Goal: Task Accomplishment & Management: Manage account settings

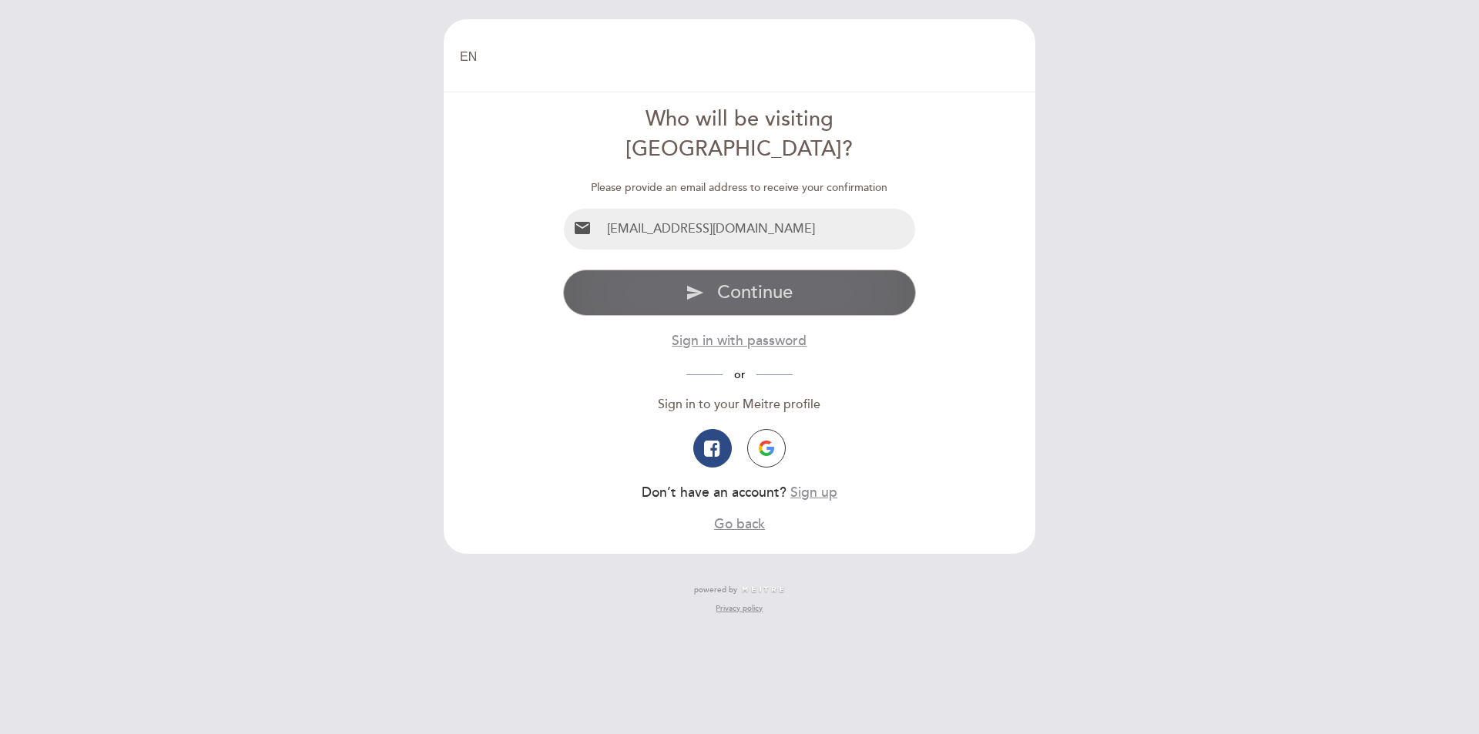
drag, startPoint x: 0, startPoint y: 0, endPoint x: 756, endPoint y: 270, distance: 803.2
click at [756, 281] on span "Continue" at bounding box center [754, 292] width 75 height 22
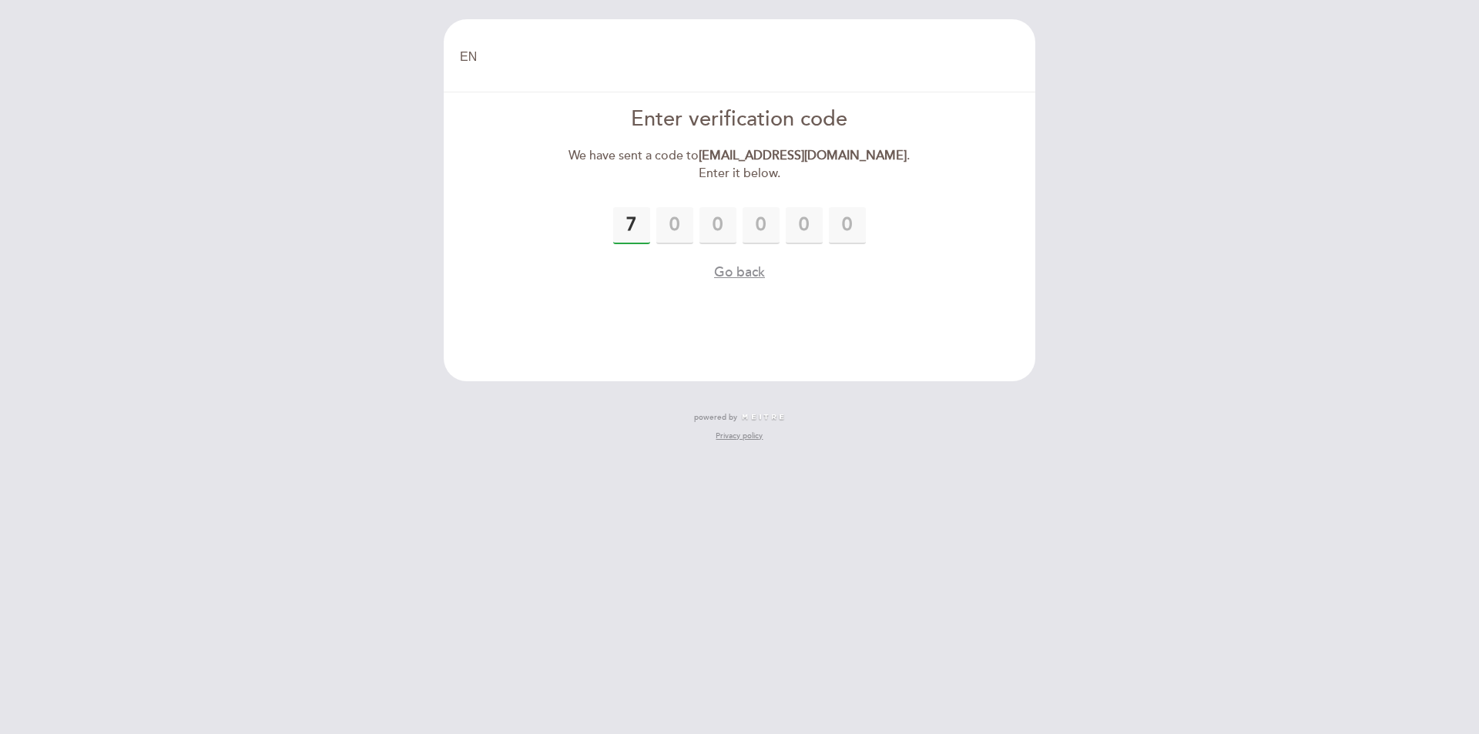
type input "7"
type input "9"
type input "2"
type input "3"
type input "6"
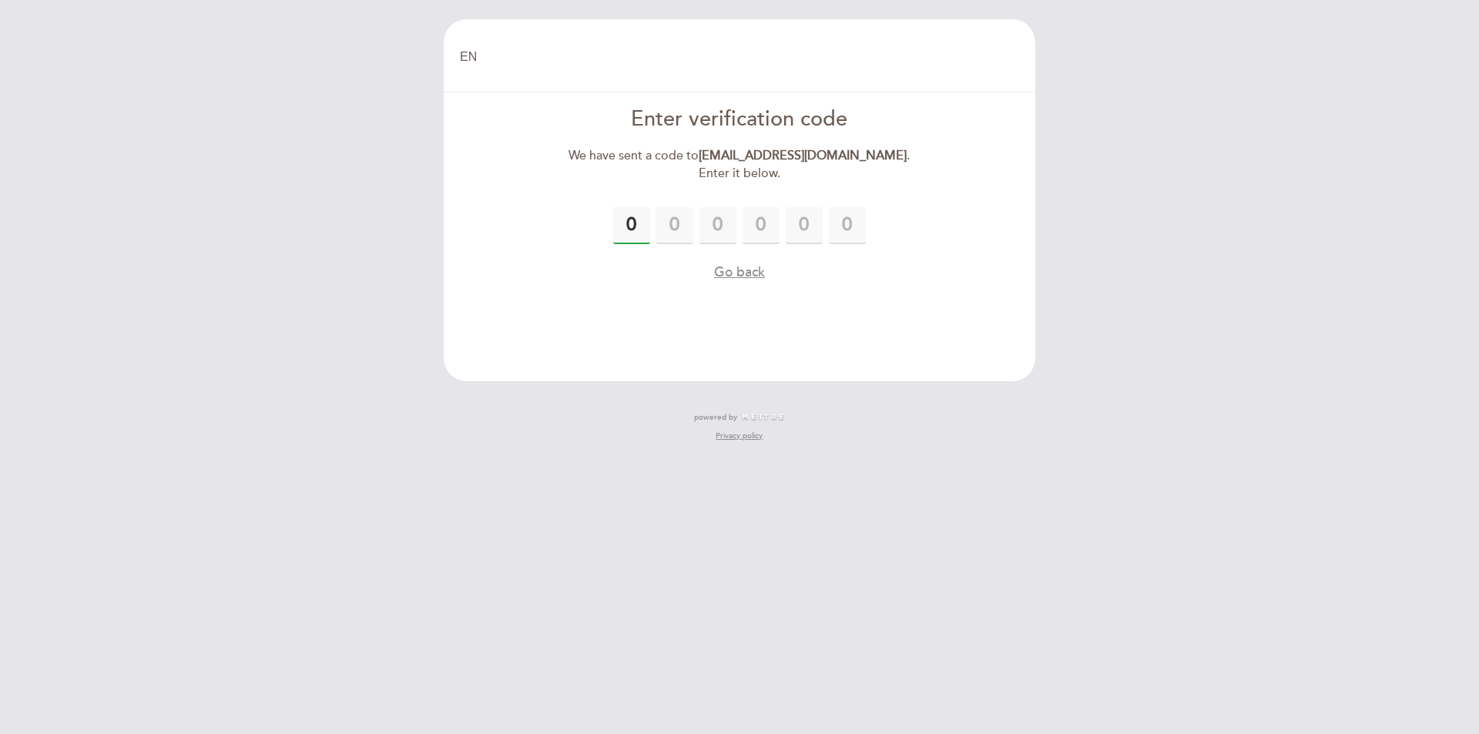
type input "0"
type input "7"
type input "0"
type input "9"
type input "2"
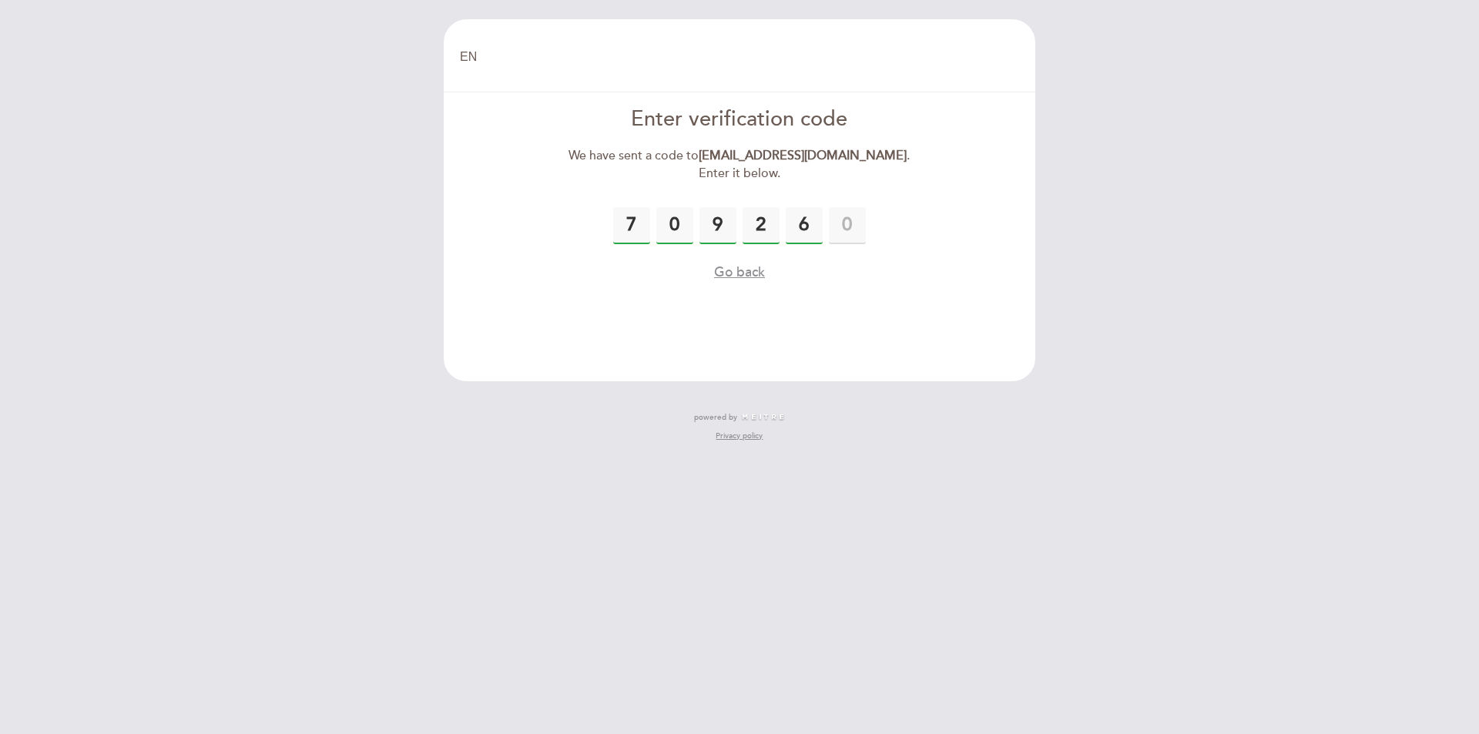
type input "6"
type input "3"
type input "6"
